Goal: Information Seeking & Learning: Check status

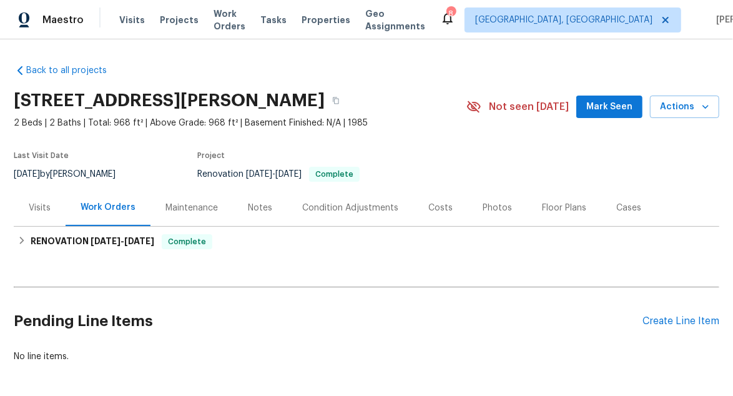
scroll to position [60, 0]
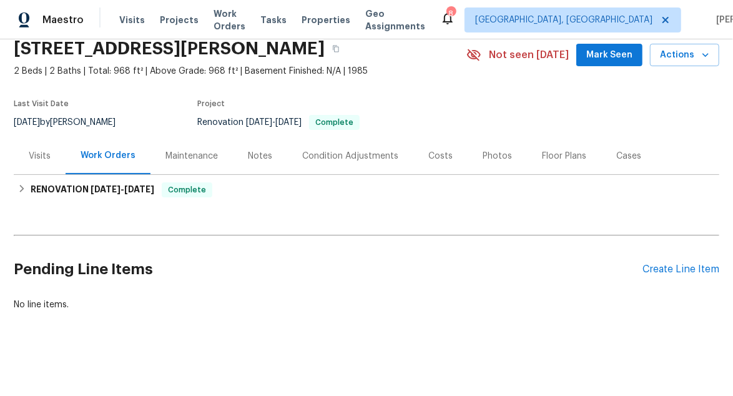
click at [239, 154] on div "Notes" at bounding box center [260, 155] width 54 height 37
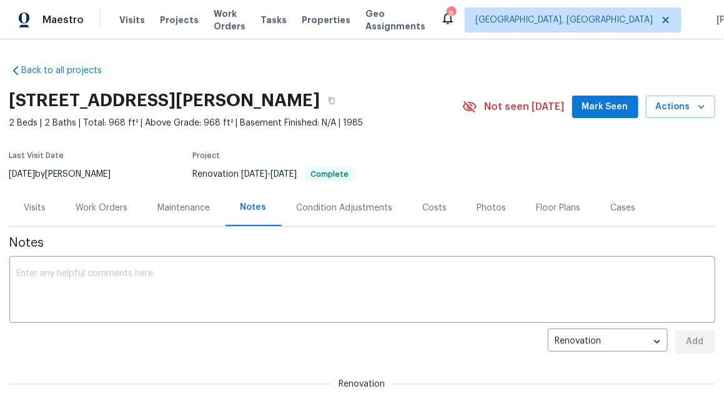
click at [24, 207] on div "Visits" at bounding box center [35, 208] width 22 height 12
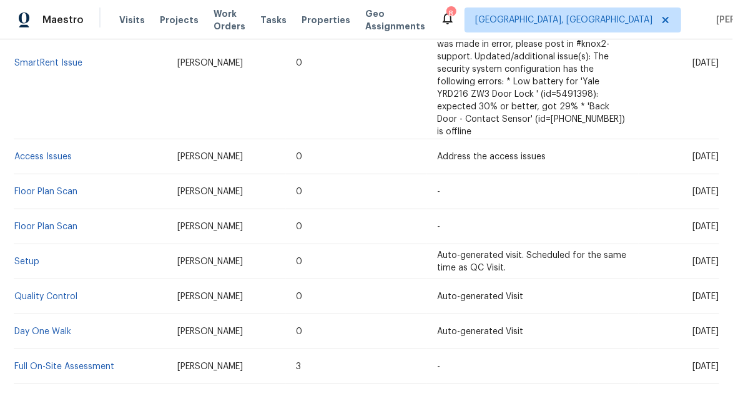
scroll to position [412, 0]
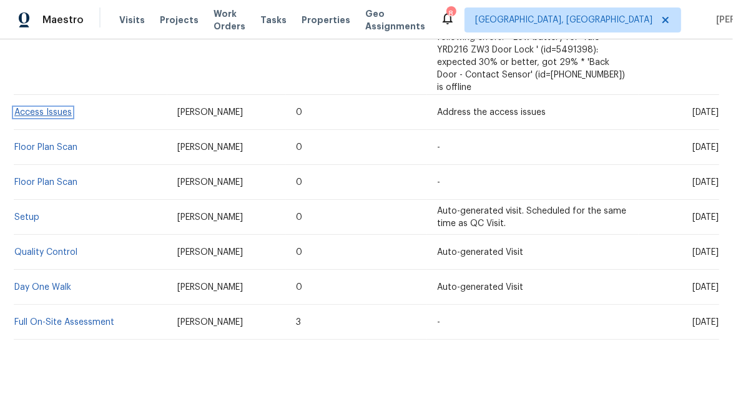
click at [51, 108] on link "Access Issues" at bounding box center [42, 112] width 57 height 9
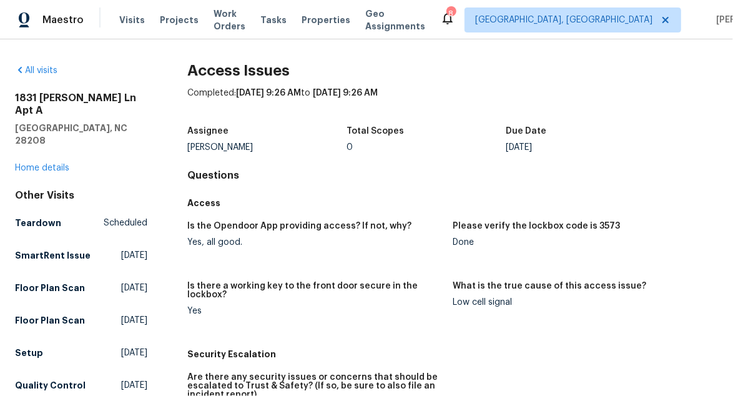
click at [17, 76] on div "All visits" at bounding box center [81, 70] width 132 height 12
click at [25, 74] on div "All visits" at bounding box center [81, 70] width 132 height 12
click at [29, 72] on link "All visits" at bounding box center [36, 70] width 42 height 9
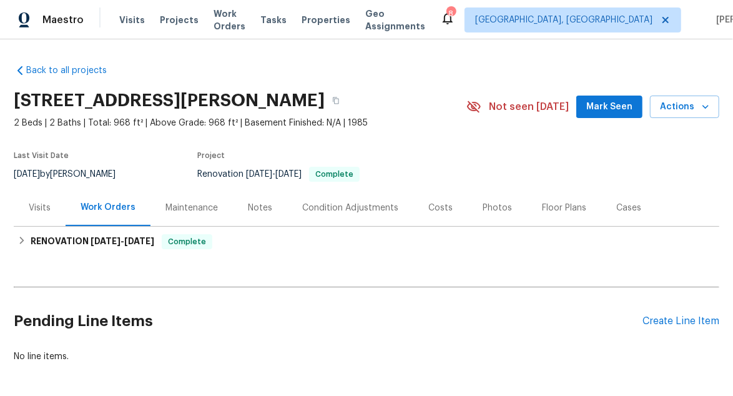
click at [41, 207] on div "Visits" at bounding box center [40, 208] width 22 height 12
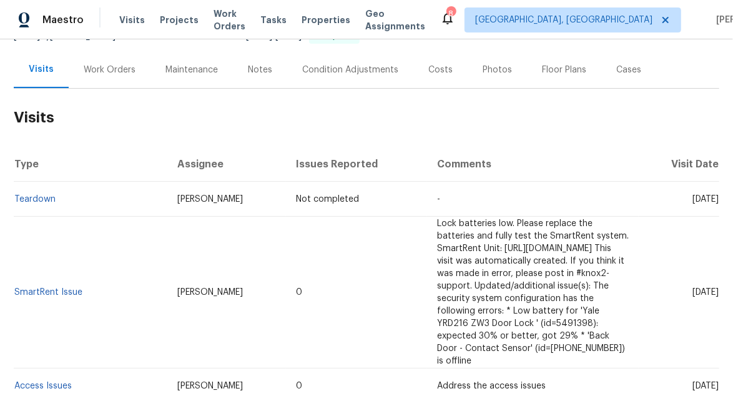
scroll to position [187, 0]
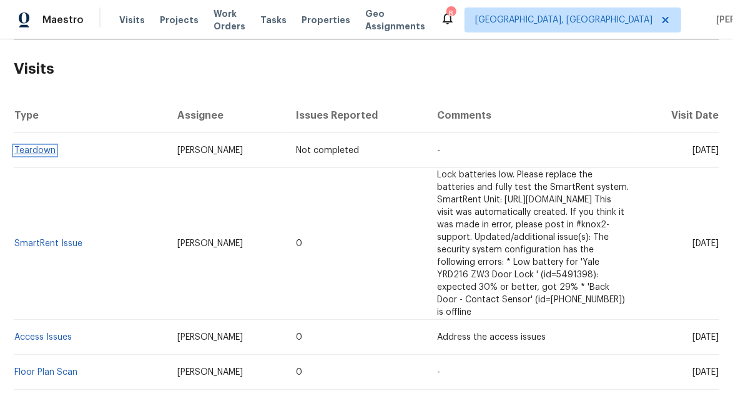
click at [42, 151] on link "Teardown" at bounding box center [34, 150] width 41 height 9
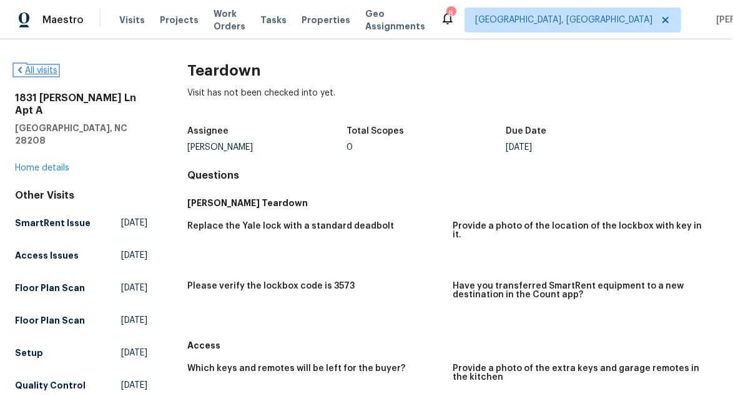
click at [54, 66] on link "All visits" at bounding box center [36, 70] width 42 height 9
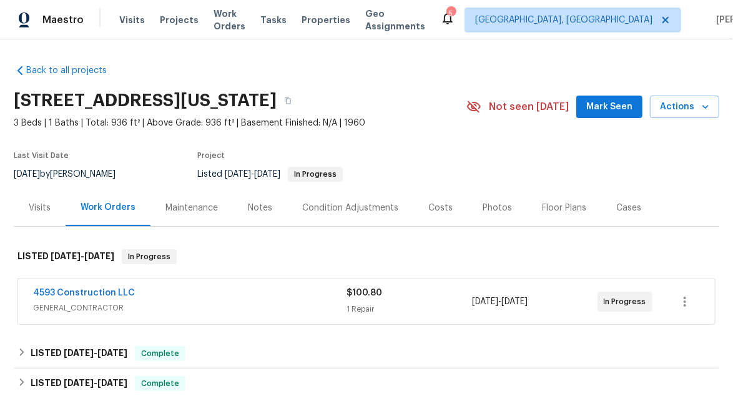
click at [36, 215] on div "Visits" at bounding box center [40, 207] width 52 height 37
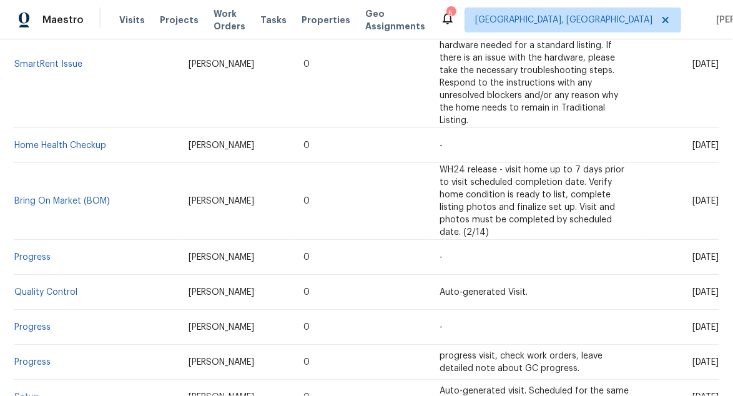
scroll to position [1124, 0]
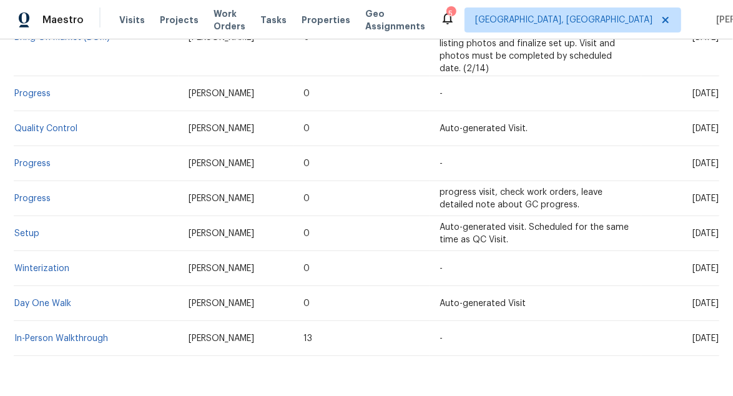
click at [24, 216] on td "Setup" at bounding box center [96, 233] width 165 height 35
click at [26, 216] on td "Setup" at bounding box center [96, 233] width 165 height 35
click at [24, 229] on link "Setup" at bounding box center [26, 233] width 25 height 9
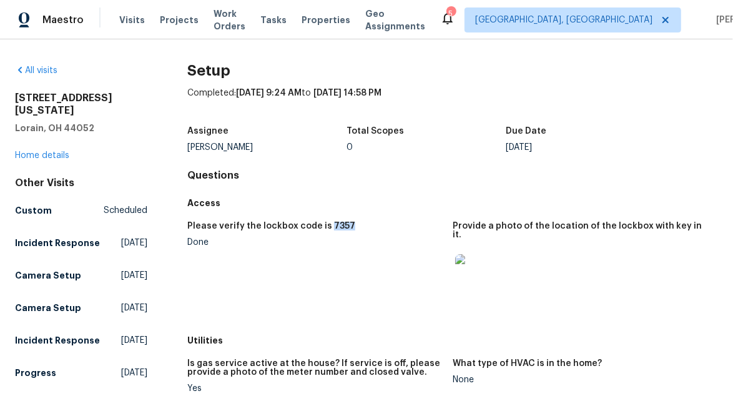
drag, startPoint x: 345, startPoint y: 228, endPoint x: 325, endPoint y: 229, distance: 20.6
click at [324, 229] on div "Please verify the lockbox code is 7357" at bounding box center [314, 230] width 255 height 16
click at [341, 247] on figure "Please verify the lockbox code is 7357 Done" at bounding box center [319, 272] width 265 height 100
click at [371, 247] on figure "Please verify the lockbox code is 7357 Done" at bounding box center [319, 272] width 265 height 100
drag, startPoint x: 356, startPoint y: 225, endPoint x: 321, endPoint y: 225, distance: 35.0
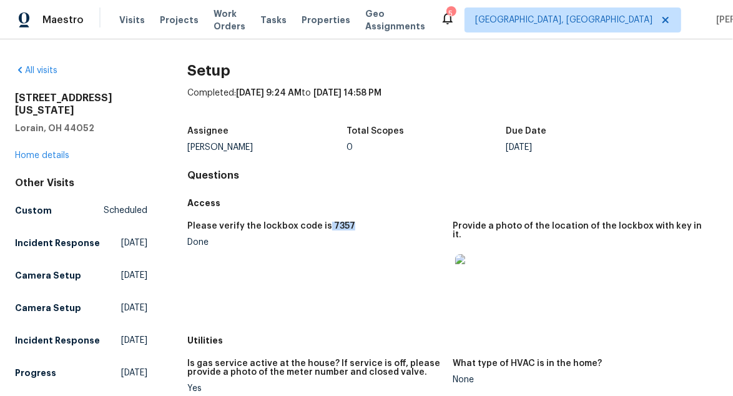
click at [321, 225] on div "Please verify the lockbox code is 7357" at bounding box center [314, 230] width 255 height 16
click at [333, 245] on div "Done" at bounding box center [314, 242] width 255 height 9
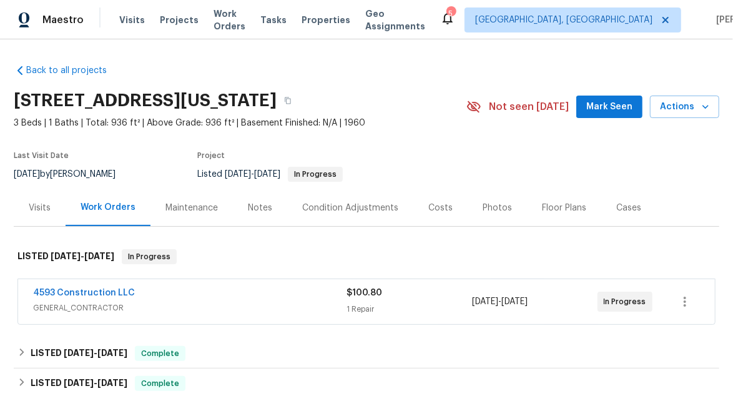
click at [32, 206] on div "Visits" at bounding box center [40, 208] width 22 height 12
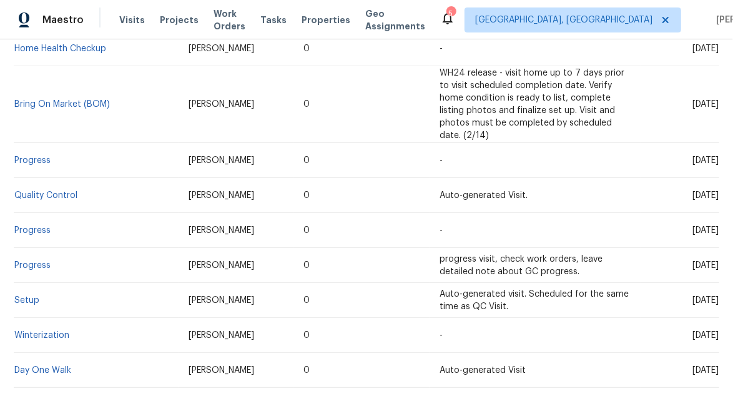
scroll to position [1061, 0]
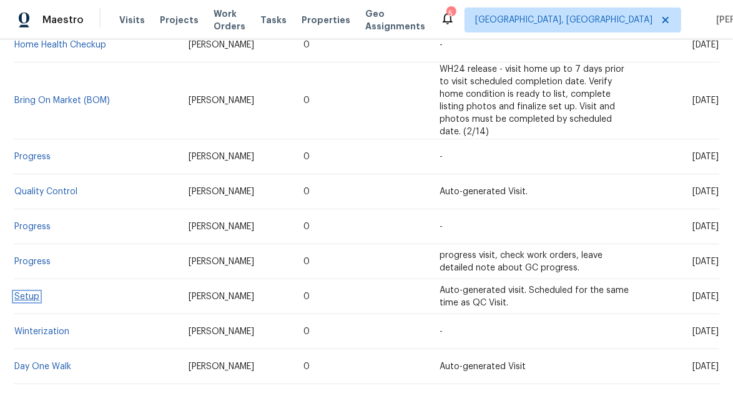
click at [26, 292] on link "Setup" at bounding box center [26, 296] width 25 height 9
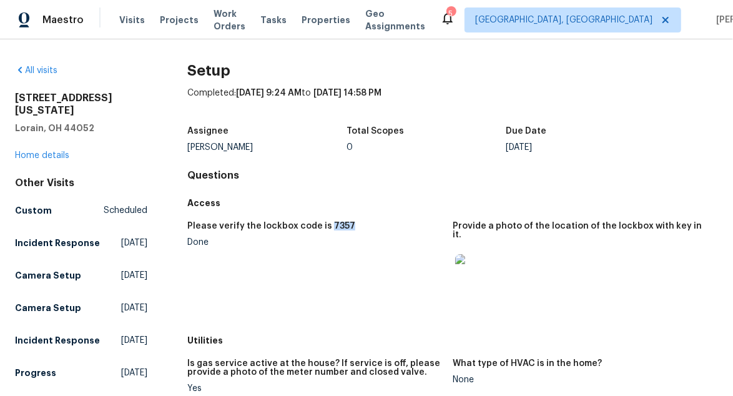
drag, startPoint x: 372, startPoint y: 224, endPoint x: 325, endPoint y: 223, distance: 46.9
click at [325, 223] on div "Please verify the lockbox code is 7357" at bounding box center [314, 230] width 255 height 16
copy h5 "7357"
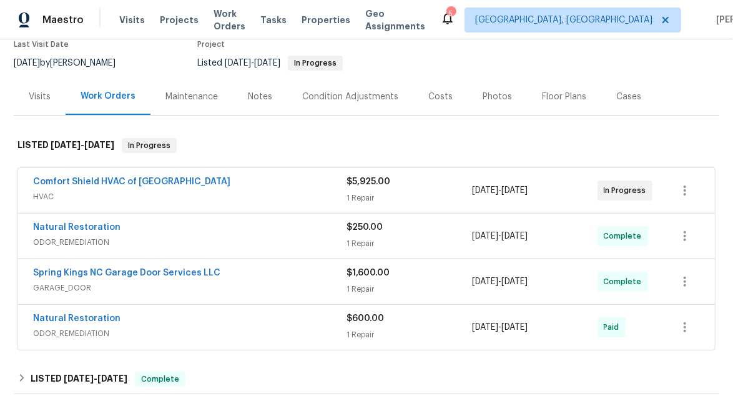
scroll to position [125, 0]
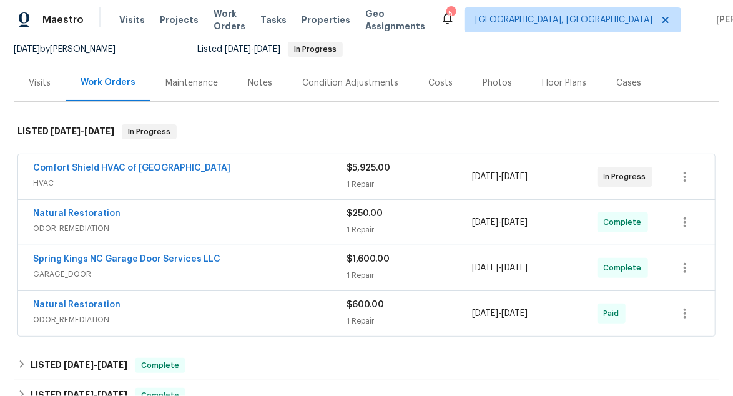
click at [147, 167] on div "Comfort Shield HVAC of [GEOGRAPHIC_DATA]" at bounding box center [190, 169] width 314 height 15
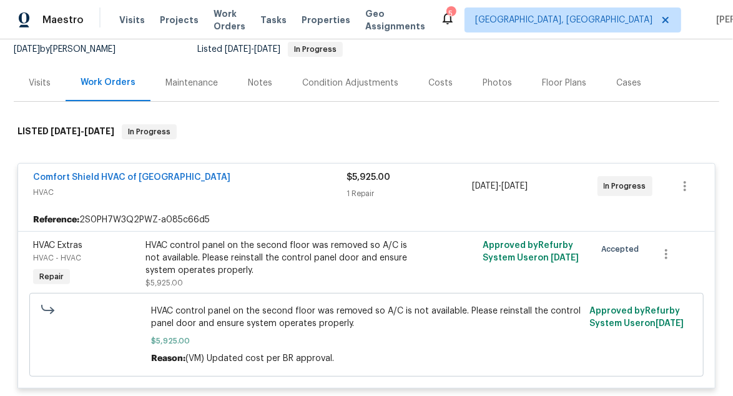
click at [199, 81] on div "Maintenance" at bounding box center [191, 83] width 52 height 12
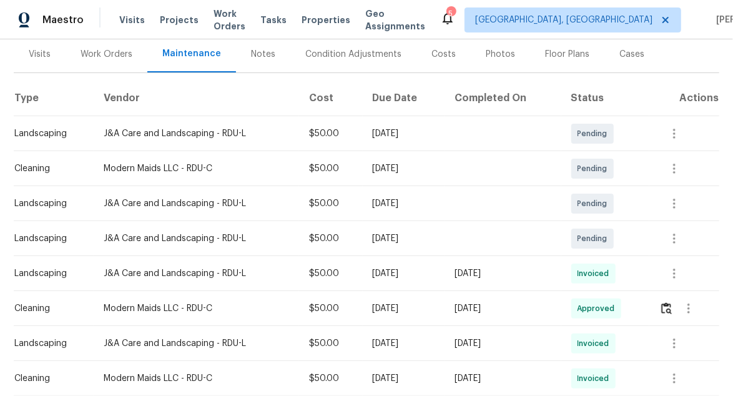
scroll to position [187, 0]
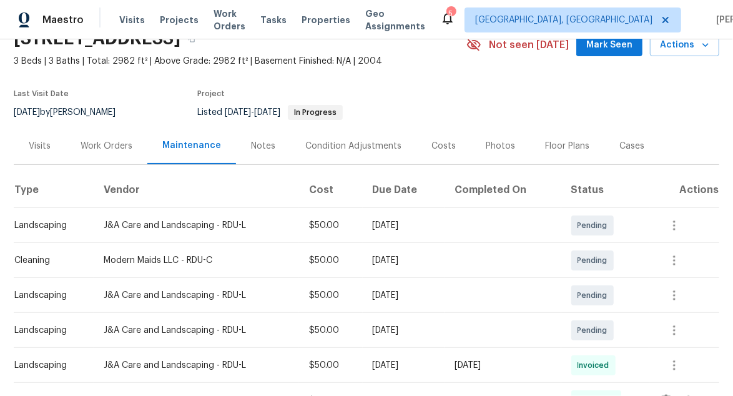
click at [260, 144] on div "Notes" at bounding box center [263, 146] width 24 height 12
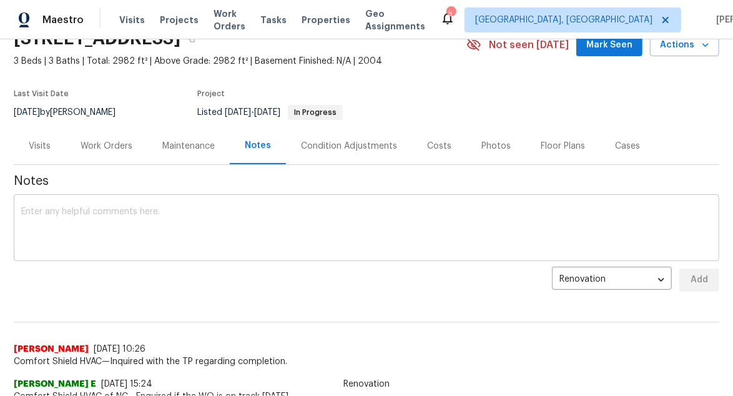
scroll to position [125, 0]
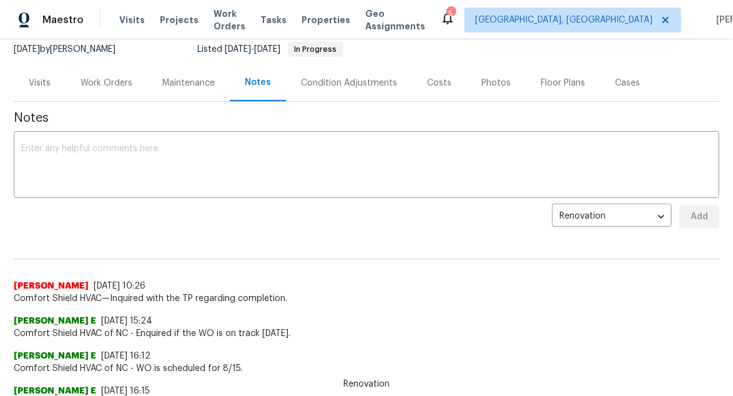
drag, startPoint x: 297, startPoint y: 289, endPoint x: 312, endPoint y: 293, distance: 16.2
click at [312, 293] on div "Blessida Angeline M [DATE] 10:26 Comfort Shield HVAC—Inquired with the TP regar…" at bounding box center [367, 292] width 706 height 25
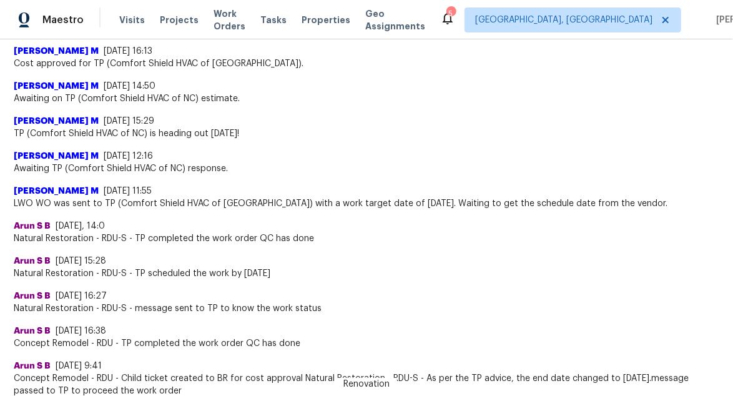
scroll to position [0, 0]
